Goal: Transaction & Acquisition: Obtain resource

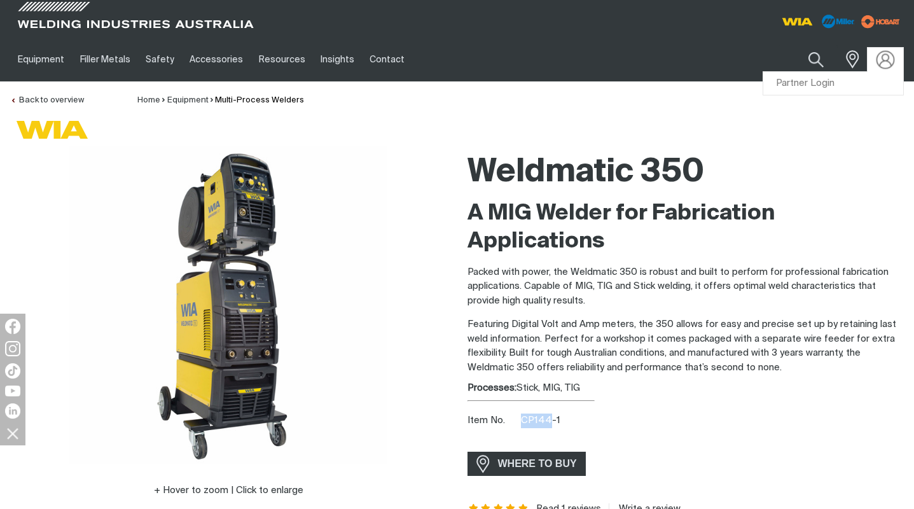
click at [888, 55] on img at bounding box center [885, 59] width 18 height 18
click at [830, 81] on link "Partner Login" at bounding box center [833, 84] width 140 height 24
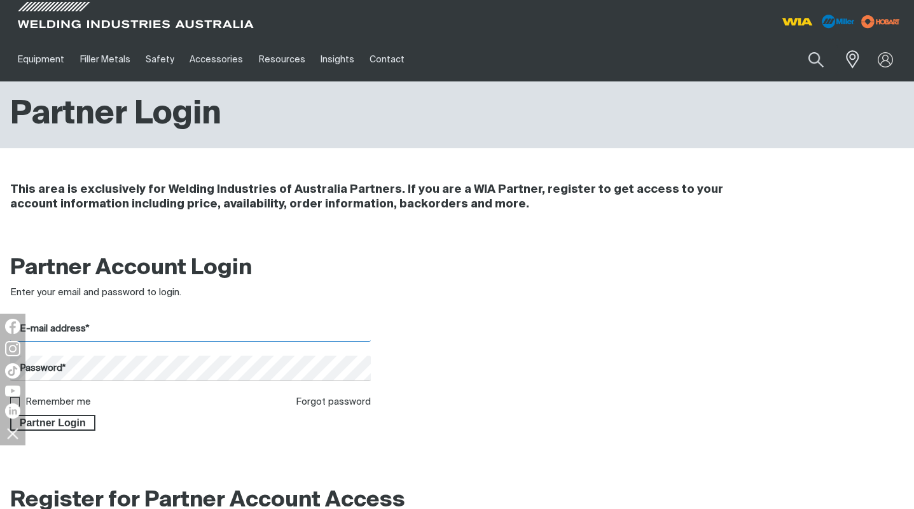
click at [137, 329] on input "E-mail address*" at bounding box center [190, 329] width 361 height 25
type input "[EMAIL_ADDRESS][DOMAIN_NAME]"
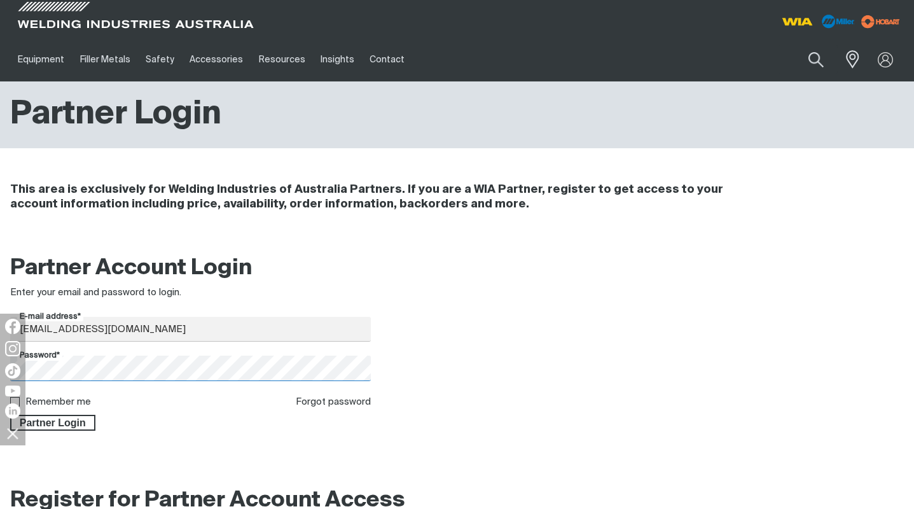
click at [10, 415] on button "Partner Login" at bounding box center [52, 423] width 85 height 17
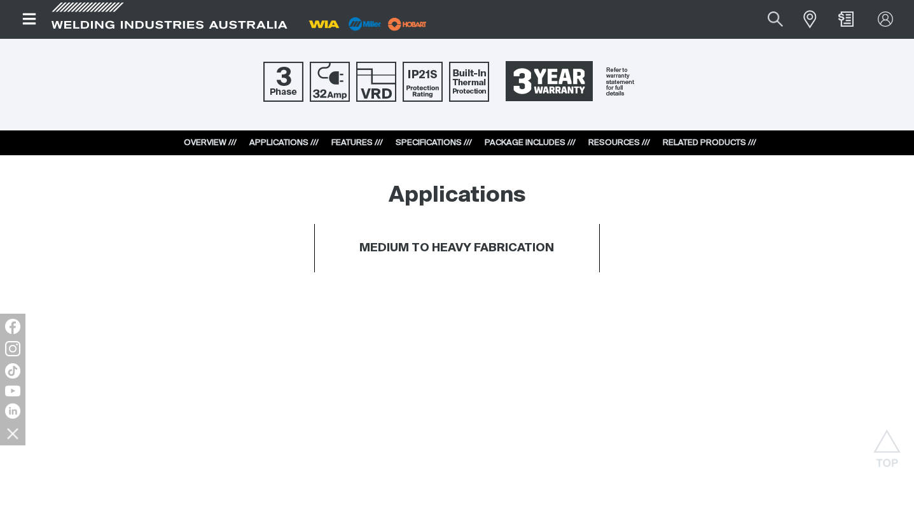
click at [613, 144] on link "RESOURCES ///" at bounding box center [619, 143] width 62 height 8
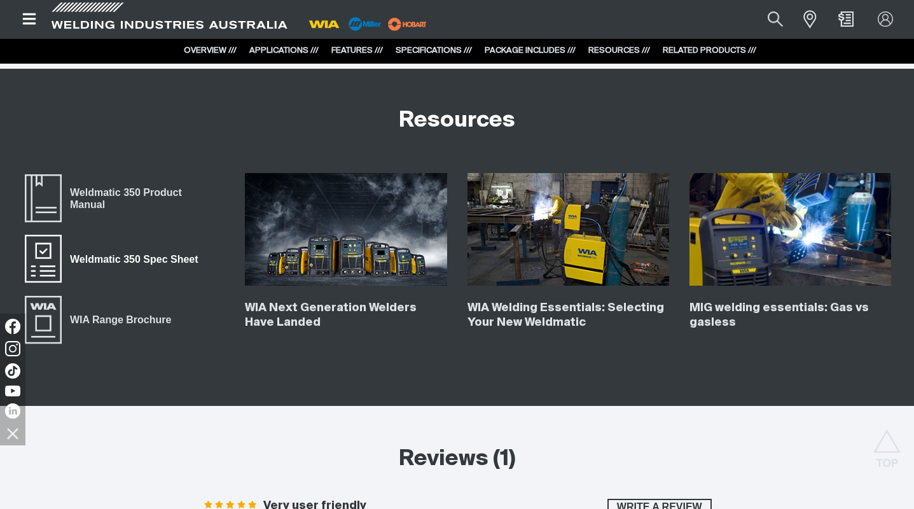
click at [141, 256] on span "Weldmatic 350 Spec Sheet" at bounding box center [134, 259] width 144 height 17
